Goal: Task Accomplishment & Management: Manage account settings

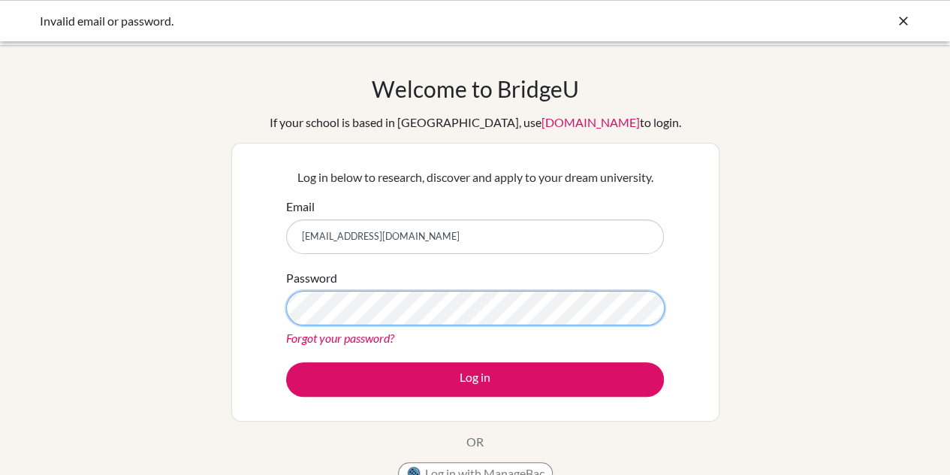
click at [286, 362] on button "Log in" at bounding box center [475, 379] width 378 height 35
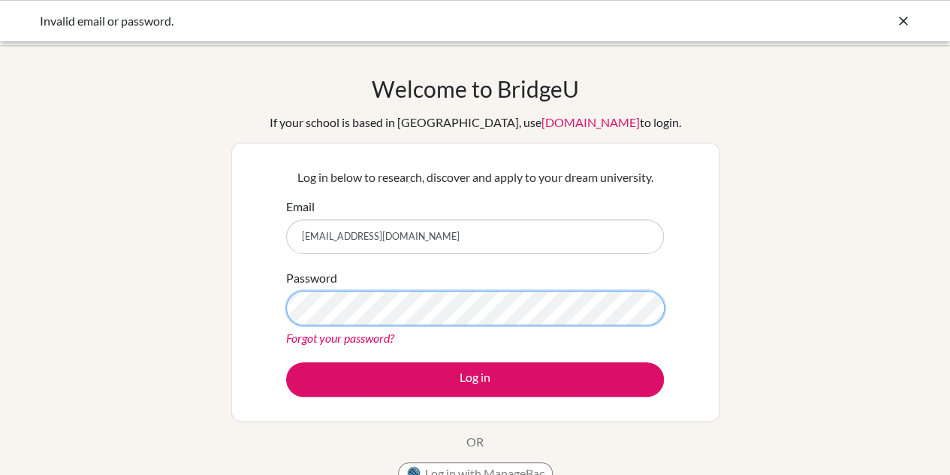
click at [286, 362] on button "Log in" at bounding box center [475, 379] width 378 height 35
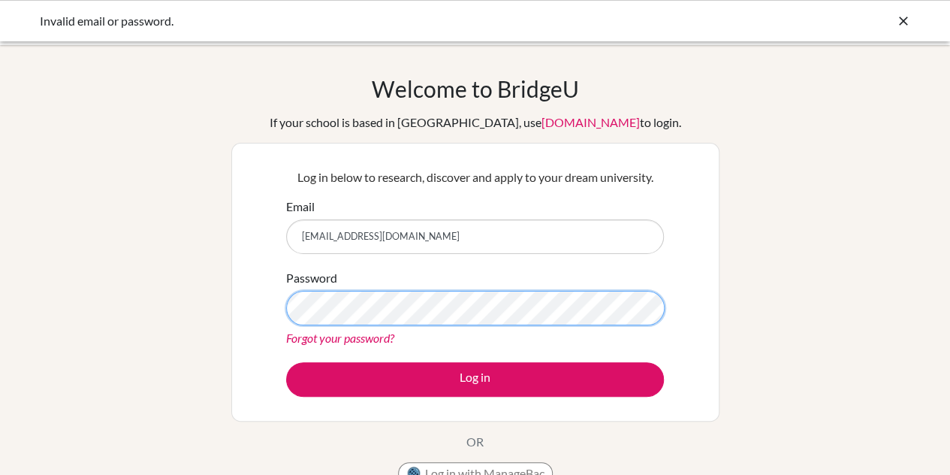
click at [286, 362] on button "Log in" at bounding box center [475, 379] width 378 height 35
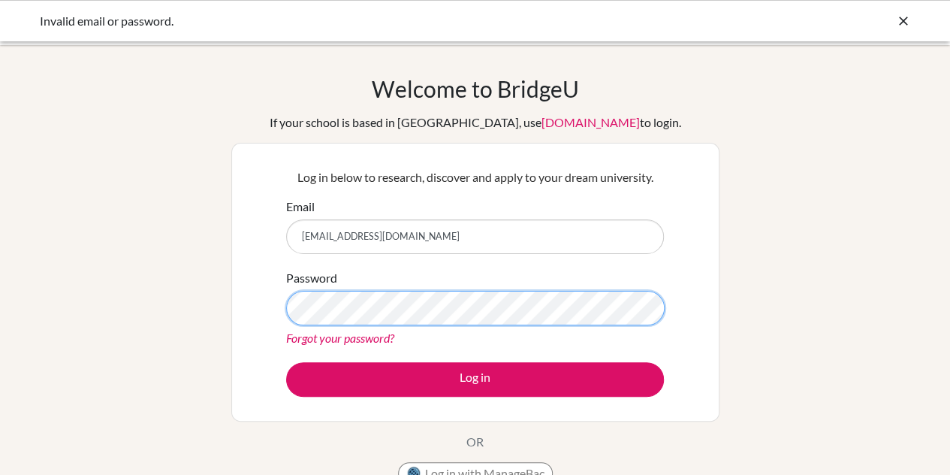
click at [286, 362] on button "Log in" at bounding box center [475, 379] width 378 height 35
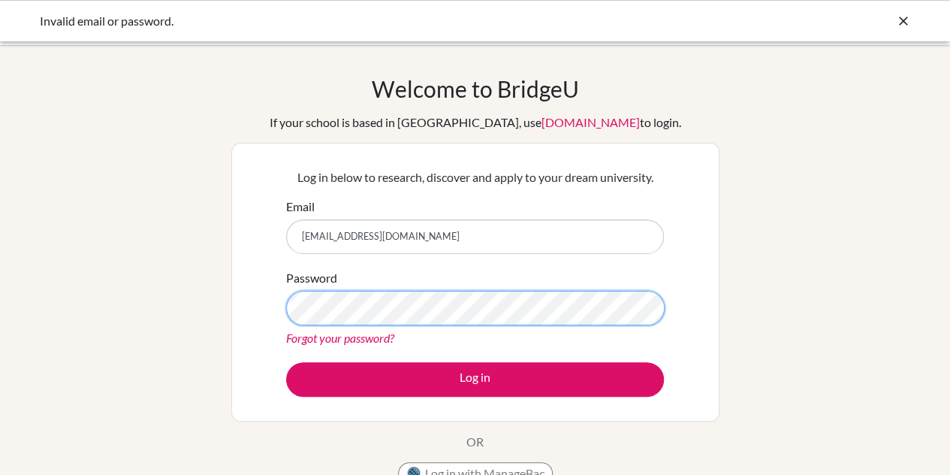
click at [286, 362] on button "Log in" at bounding box center [475, 379] width 378 height 35
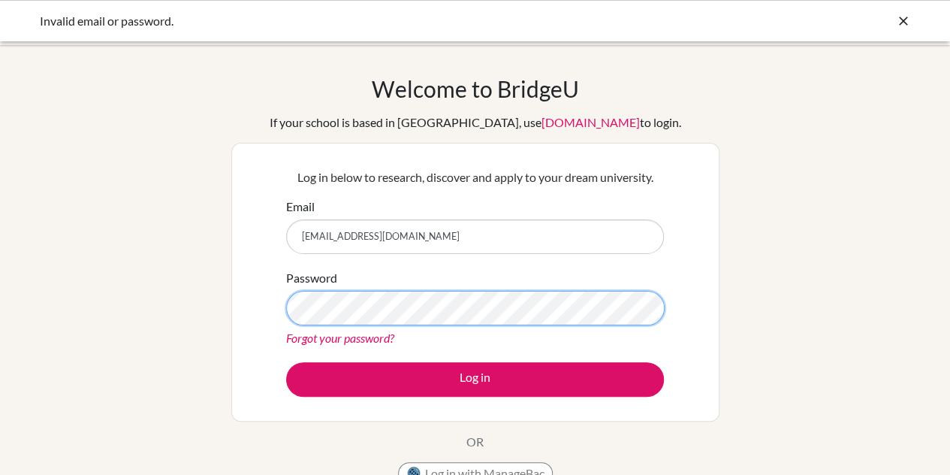
click at [286, 362] on button "Log in" at bounding box center [475, 379] width 378 height 35
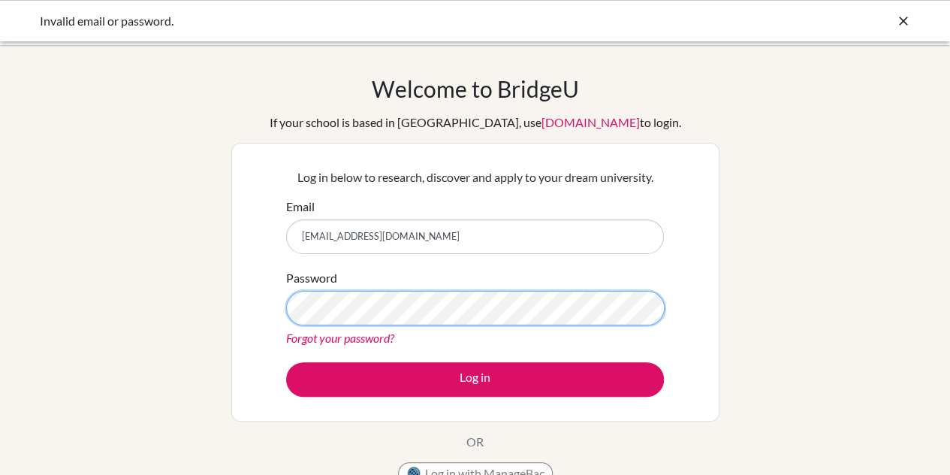
click at [286, 362] on button "Log in" at bounding box center [475, 379] width 378 height 35
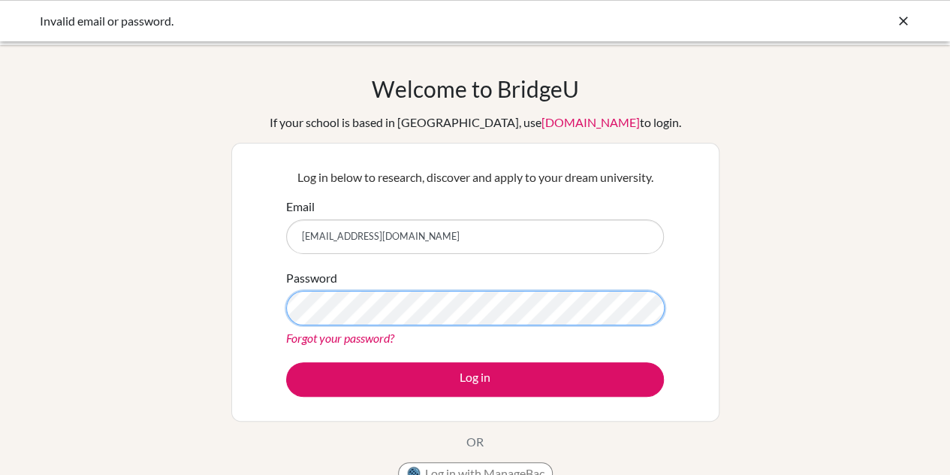
click at [286, 362] on button "Log in" at bounding box center [475, 379] width 378 height 35
